Goal: Task Accomplishment & Management: Use online tool/utility

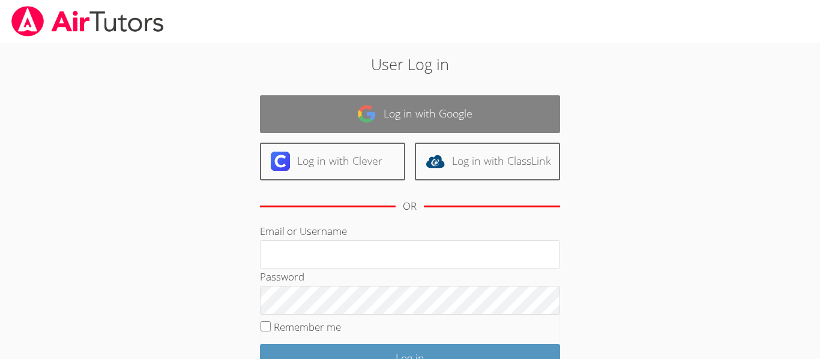
type input "[EMAIL_ADDRESS][DOMAIN_NAME]"
click at [526, 129] on link "Log in with Google" at bounding box center [410, 114] width 300 height 38
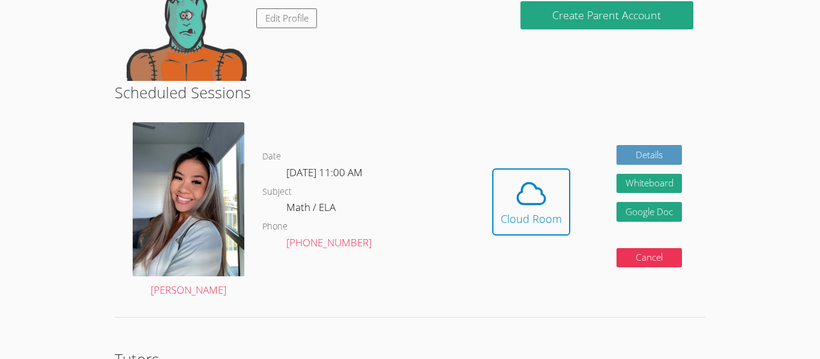
scroll to position [240, 0]
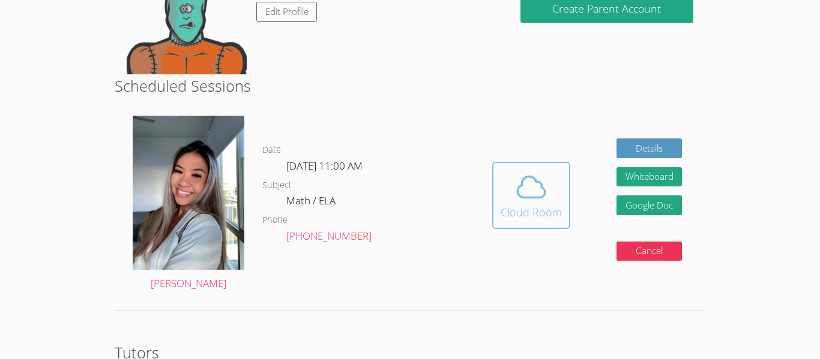
click at [529, 180] on icon at bounding box center [531, 187] width 34 height 34
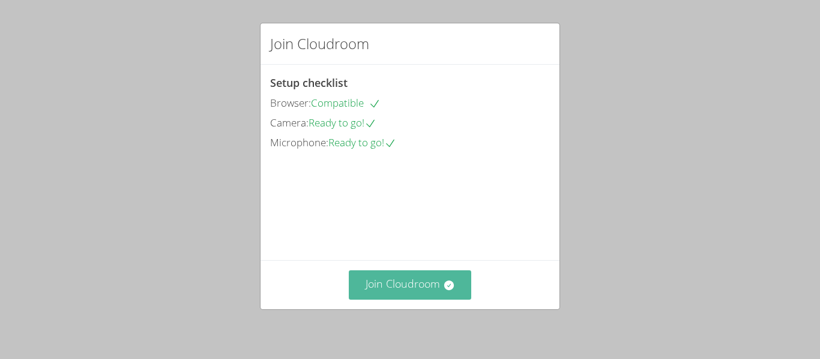
click at [407, 278] on button "Join Cloudroom" at bounding box center [410, 285] width 123 height 29
